Goal: Transaction & Acquisition: Subscribe to service/newsletter

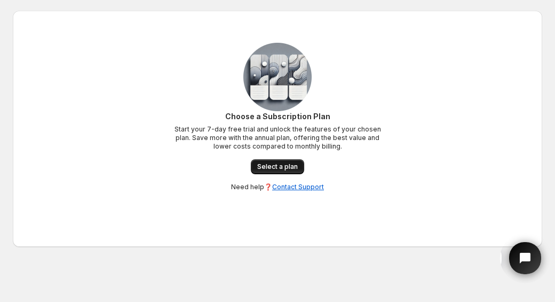
click at [280, 168] on span "Select a plan" at bounding box center [277, 166] width 41 height 9
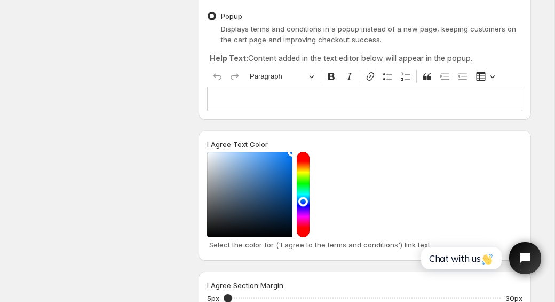
scroll to position [112, 0]
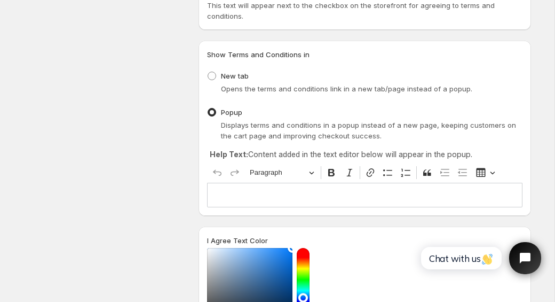
click at [240, 199] on p "Editor editing area: main. Press ⌥0 for help." at bounding box center [365, 195] width 306 height 11
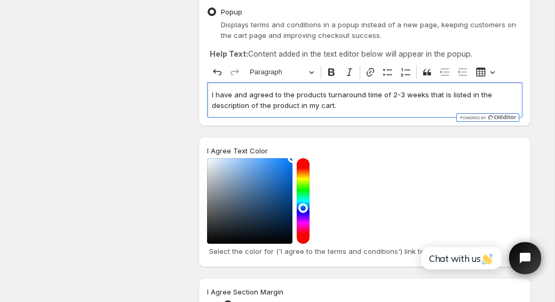
scroll to position [208, 0]
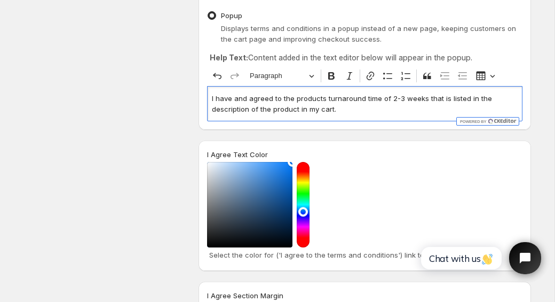
drag, startPoint x: 349, startPoint y: 114, endPoint x: 208, endPoint y: 88, distance: 142.8
click at [208, 88] on div "I have and agreed to the products turnaround time of 2-3 weeks that is listed i…" at bounding box center [365, 103] width 316 height 35
click at [342, 111] on p "By checking this box, I confirm that I understand the processing time for my or…" at bounding box center [365, 103] width 306 height 21
click at [264, 109] on p "By checking this box, I confirm that I understand the processing time for my or…" at bounding box center [365, 103] width 306 height 21
click at [428, 114] on p "By checking this box, I confirm that I understand the processing time for my or…" at bounding box center [365, 103] width 306 height 21
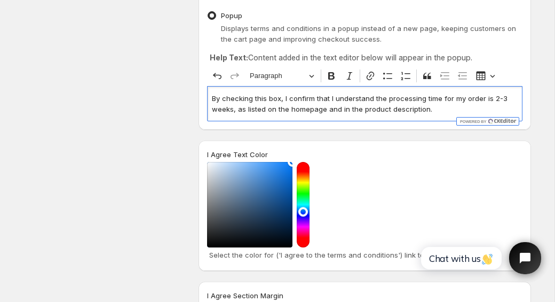
click at [335, 98] on p "By checking this box, I confirm that I understand the processing time for my or…" at bounding box center [365, 103] width 306 height 21
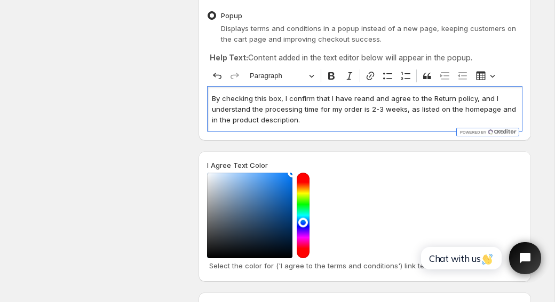
click at [366, 100] on p "By checking this box, I confirm that I have reand and agree to the Return polic…" at bounding box center [365, 109] width 306 height 32
drag, startPoint x: 497, startPoint y: 112, endPoint x: 223, endPoint y: 123, distance: 274.2
click at [223, 123] on p "By checking this box, I confirm that I have read and agree to the Return policy…" at bounding box center [365, 109] width 306 height 32
click at [345, 123] on p "By checking this box, I confirm that I have read and agree to the Return policy…" at bounding box center [365, 109] width 306 height 32
drag, startPoint x: 460, startPoint y: 108, endPoint x: 248, endPoint y: 122, distance: 212.4
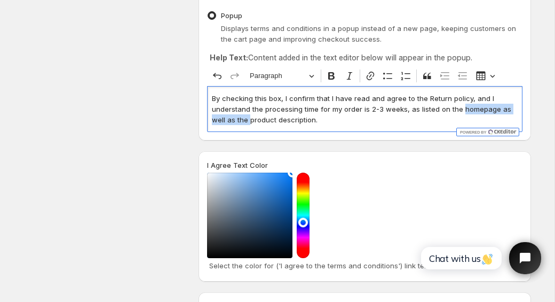
click at [248, 122] on p "By checking this box, I confirm that I have read and agree to the Return policy…" at bounding box center [365, 109] width 306 height 32
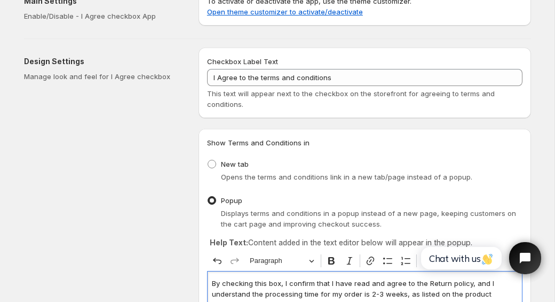
scroll to position [0, 0]
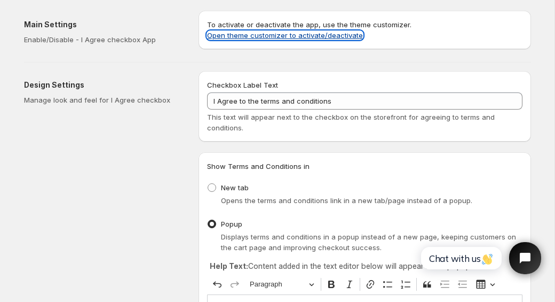
click at [333, 37] on link "Open theme customizer to activate/deactivate" at bounding box center [285, 35] width 156 height 9
